Goal: Information Seeking & Learning: Find specific fact

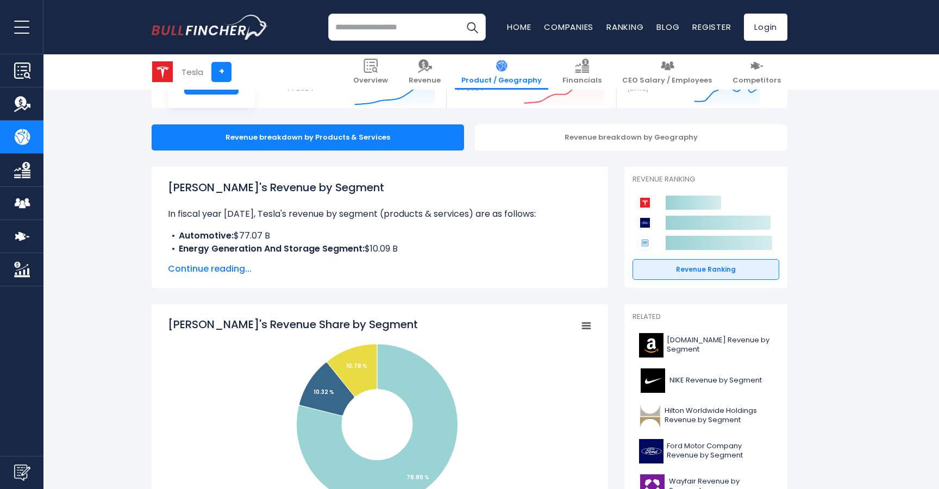
scroll to position [151, 0]
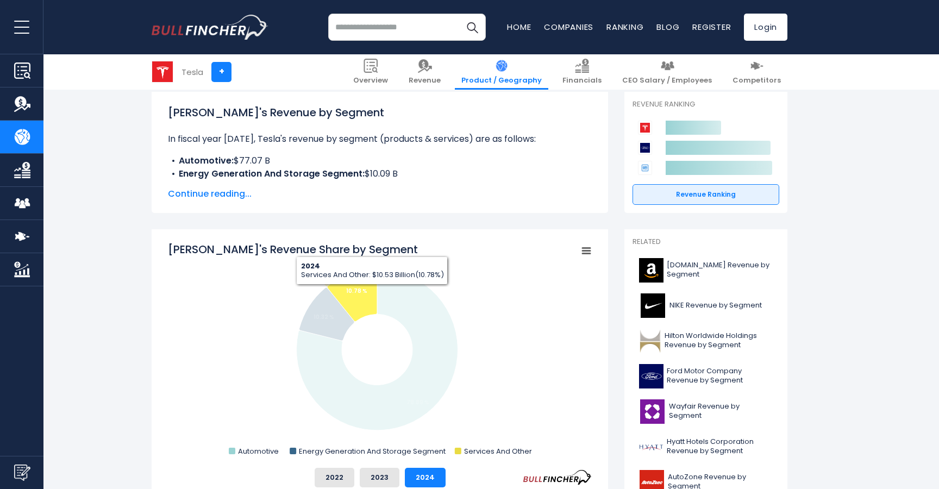
click at [372, 293] on icon "Tesla's Revenue Share by Segment" at bounding box center [352, 295] width 50 height 53
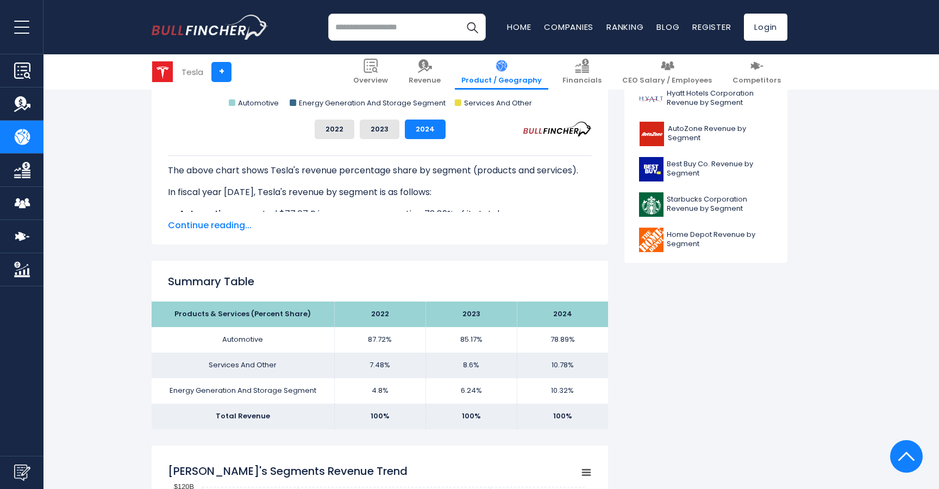
scroll to position [498, 0]
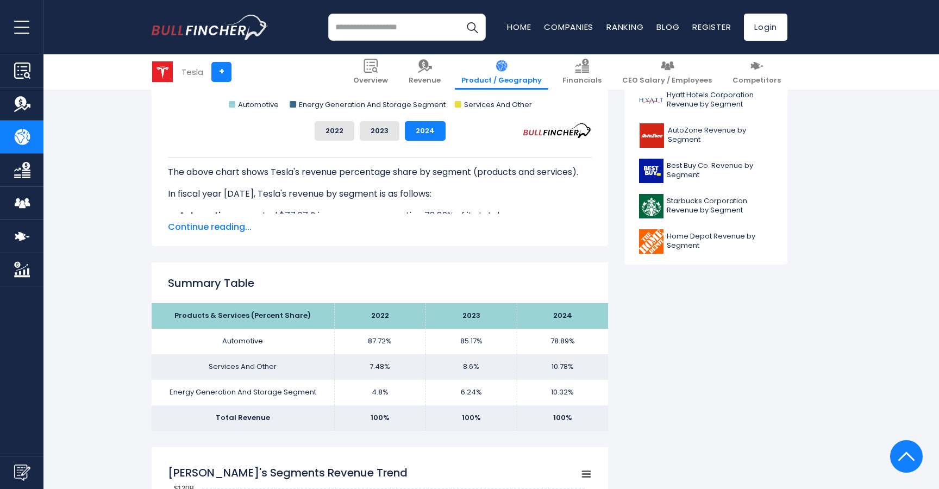
click at [255, 369] on td "Services And Other" at bounding box center [243, 367] width 183 height 26
click at [257, 368] on td "Services And Other" at bounding box center [243, 367] width 183 height 26
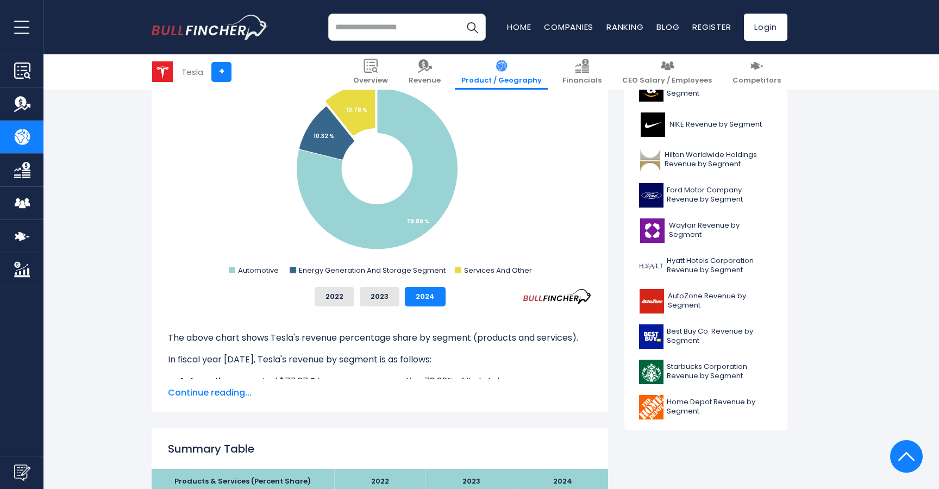
scroll to position [329, 0]
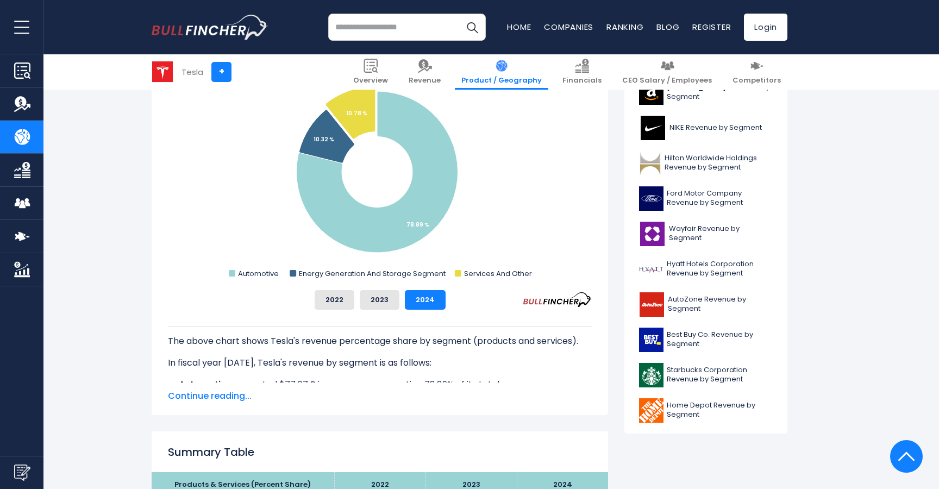
click at [209, 400] on span "Continue reading..." at bounding box center [380, 396] width 424 height 13
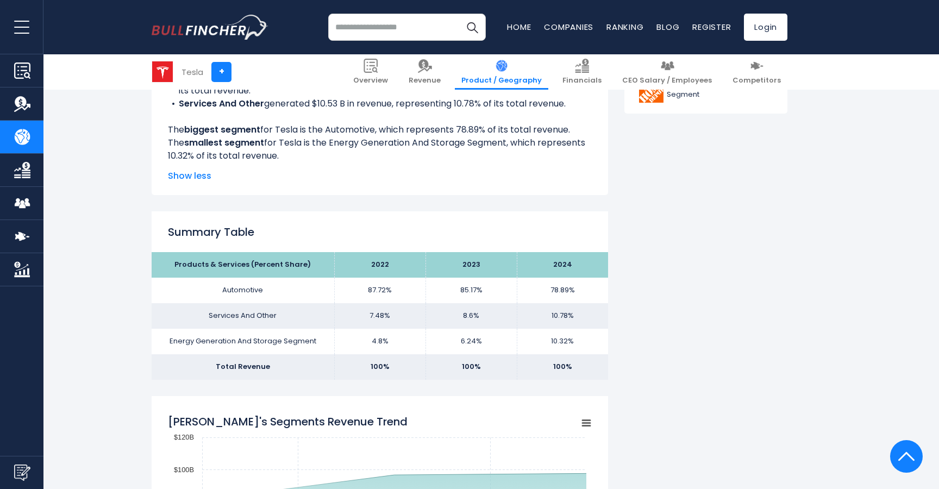
scroll to position [665, 0]
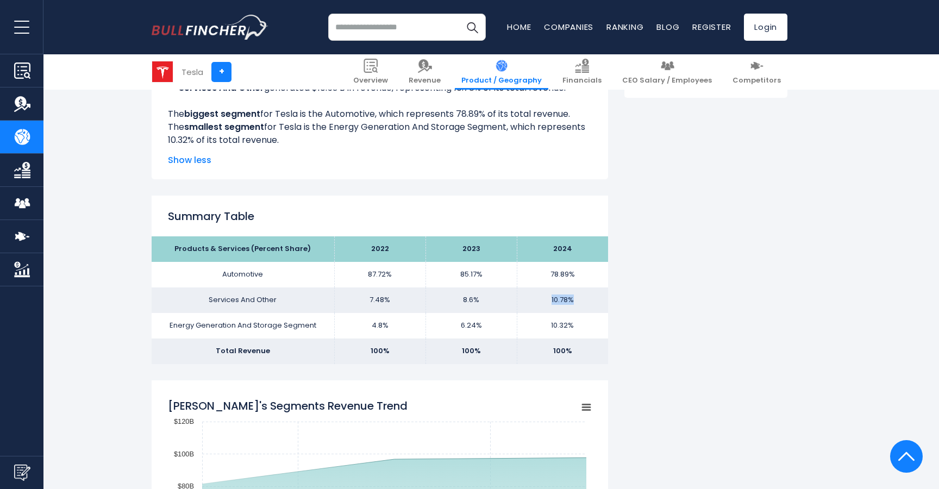
drag, startPoint x: 544, startPoint y: 297, endPoint x: 582, endPoint y: 298, distance: 37.5
click at [582, 298] on td "10.78%" at bounding box center [562, 300] width 91 height 26
click at [581, 298] on td "10.78%" at bounding box center [562, 300] width 91 height 26
drag, startPoint x: 581, startPoint y: 298, endPoint x: 527, endPoint y: 298, distance: 54.9
click at [527, 298] on td "10.78%" at bounding box center [562, 300] width 91 height 26
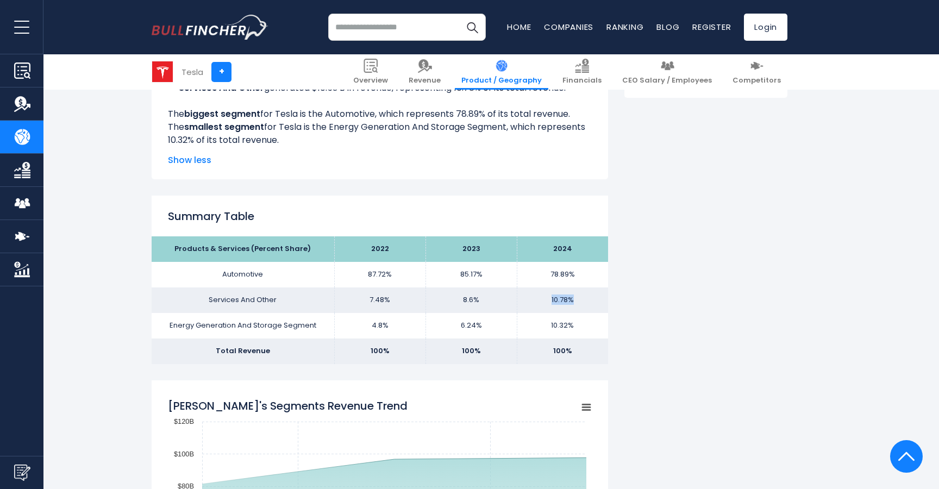
click at [527, 298] on td "10.78%" at bounding box center [562, 300] width 91 height 26
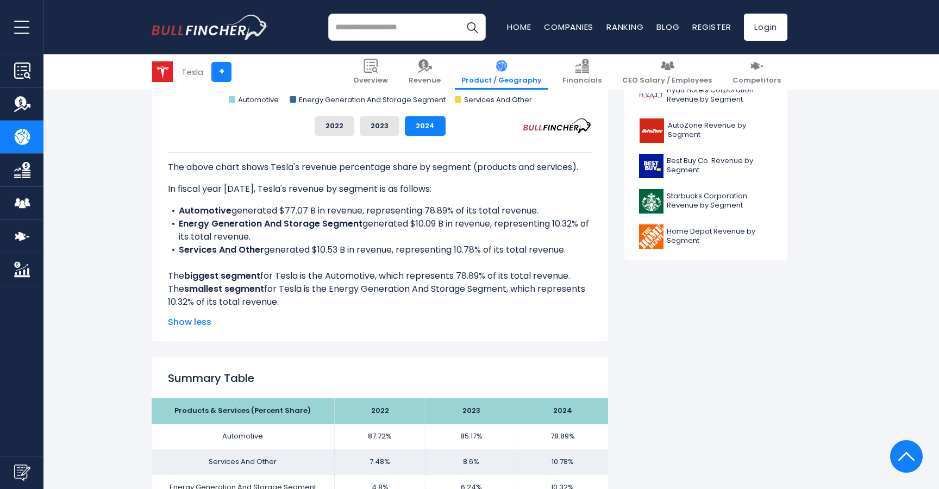
scroll to position [500, 0]
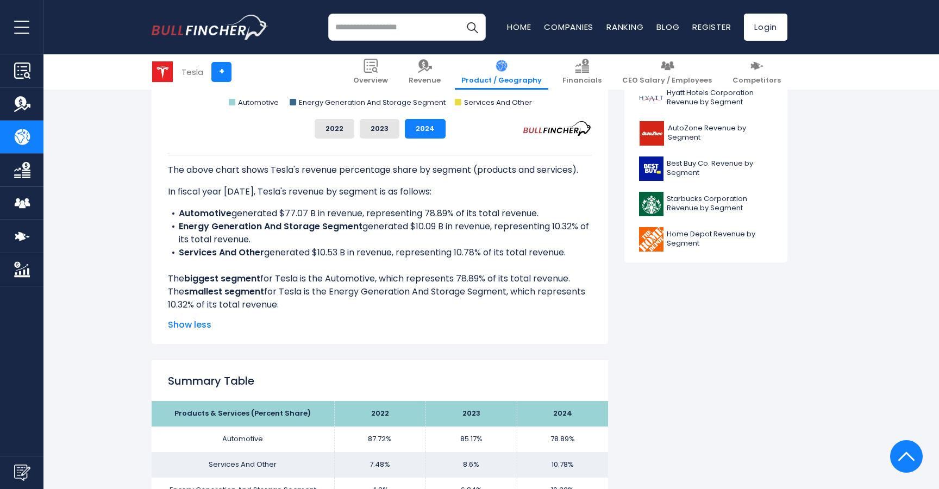
click at [337, 253] on li "Services And Other generated $10.53 B in revenue, representing 10.78% of its to…" at bounding box center [380, 252] width 424 height 13
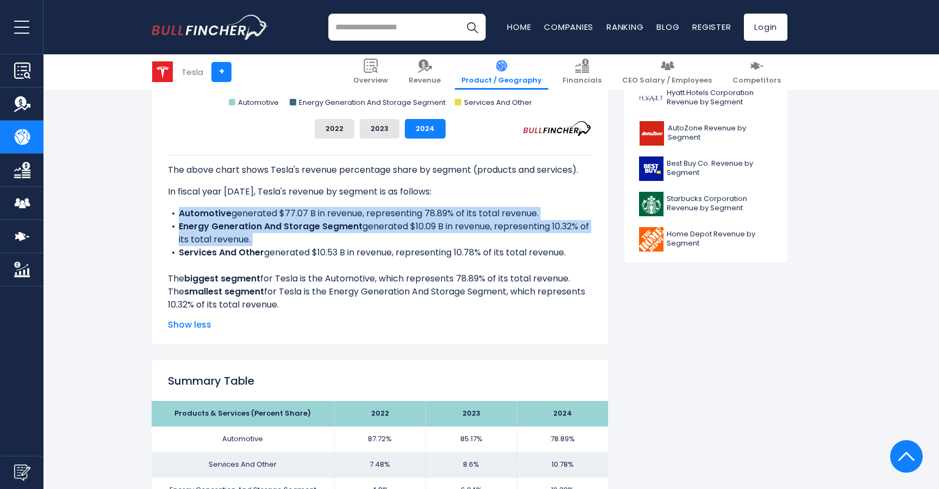
click at [337, 253] on li "Services And Other generated $10.53 B in revenue, representing 10.78% of its to…" at bounding box center [380, 252] width 424 height 13
copy ul "Automotive generated $77.07 B in revenue, representing 78.89% of its total reve…"
